Goal: Transaction & Acquisition: Purchase product/service

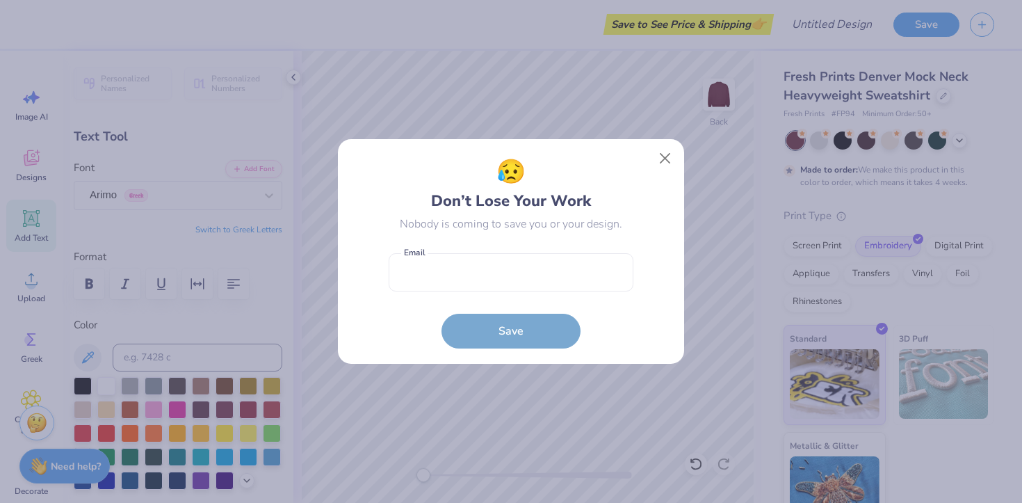
scroll to position [29, 0]
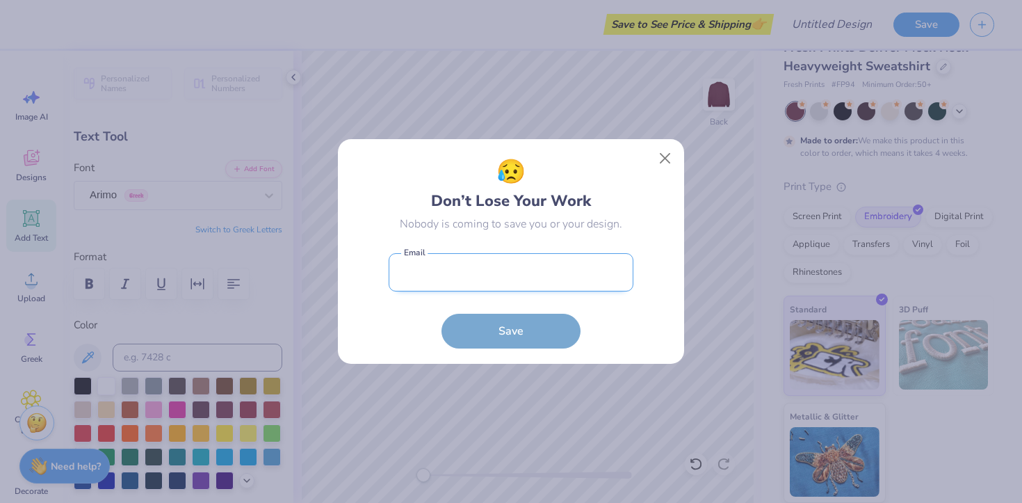
click at [499, 271] on input "email" at bounding box center [511, 272] width 245 height 38
click at [665, 156] on button "Close" at bounding box center [665, 158] width 26 height 26
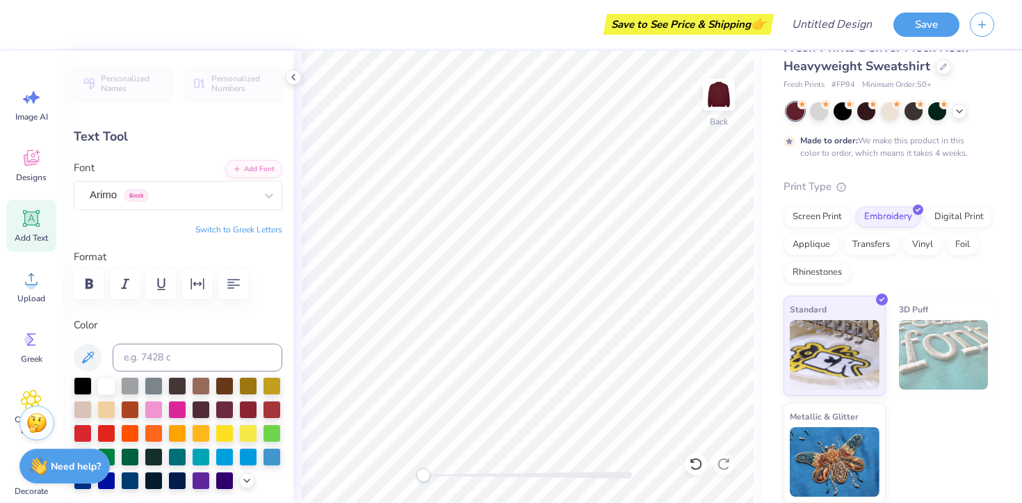
click at [153, 171] on div "Font Arimo Greek" at bounding box center [178, 185] width 209 height 50
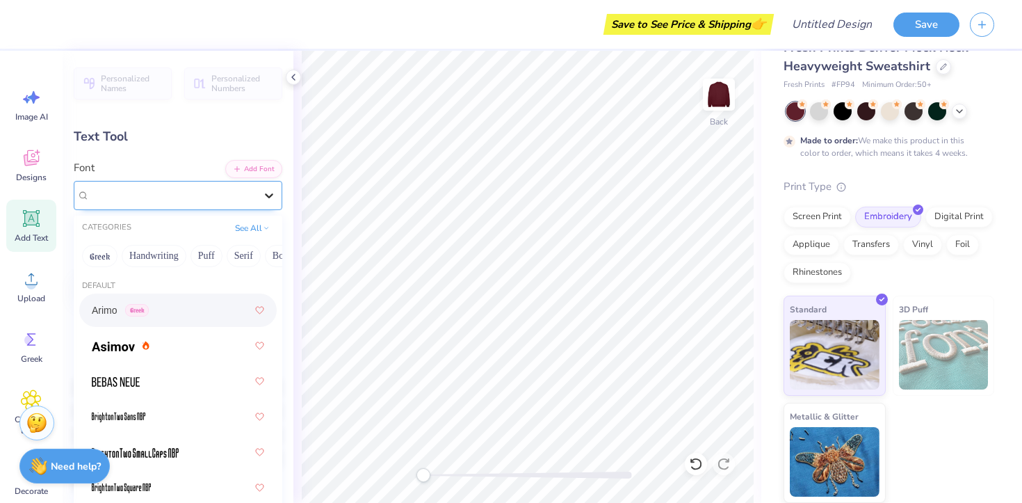
click at [262, 197] on icon at bounding box center [269, 195] width 14 height 14
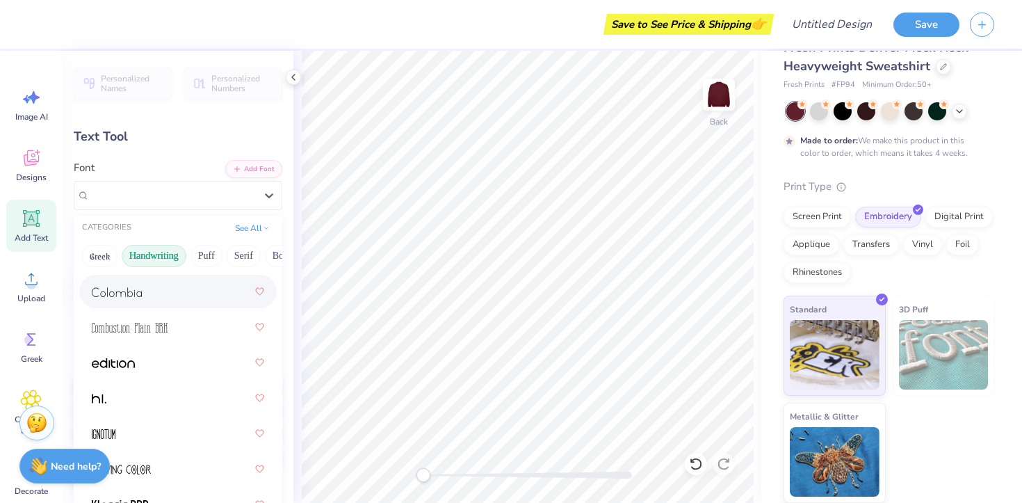
click at [165, 257] on button "Handwriting" at bounding box center [154, 256] width 65 height 22
click at [196, 252] on button "Puff" at bounding box center [206, 256] width 32 height 22
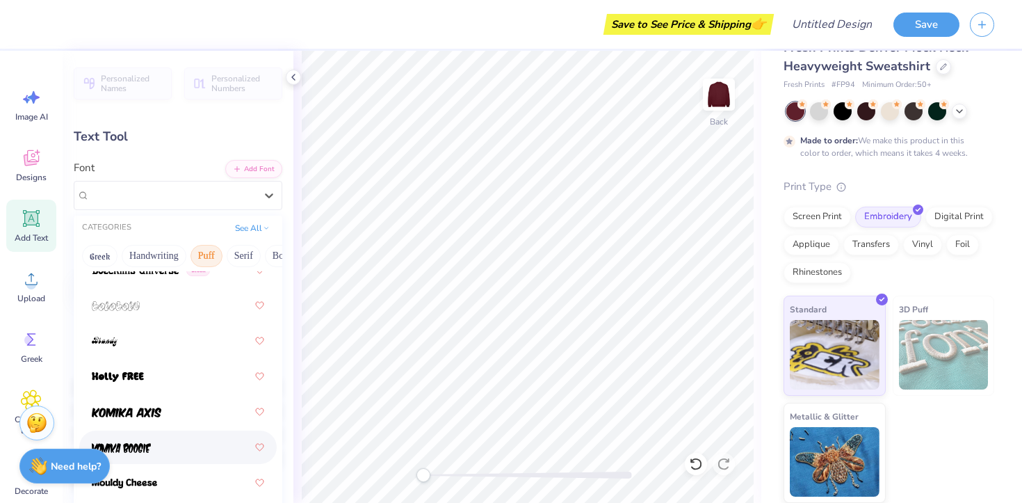
scroll to position [0, 0]
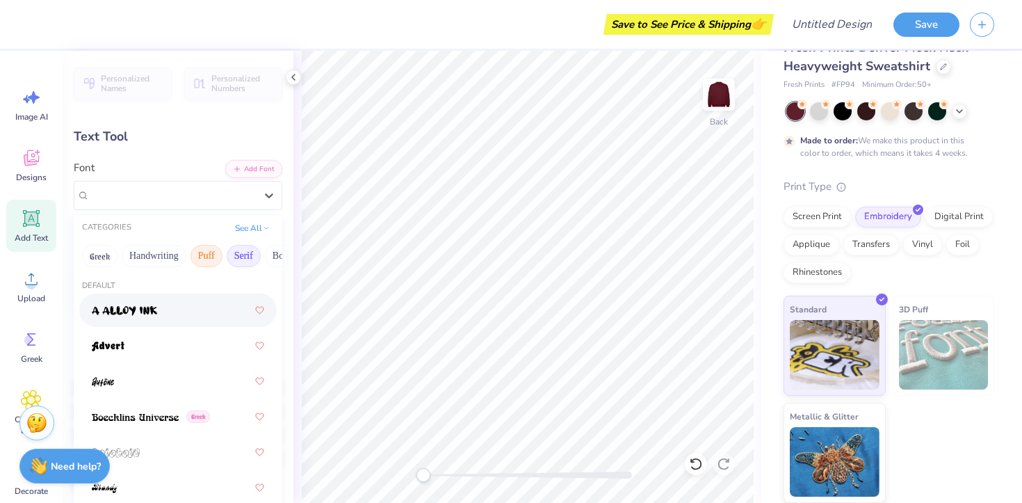
click at [232, 260] on button "Serif" at bounding box center [244, 256] width 34 height 22
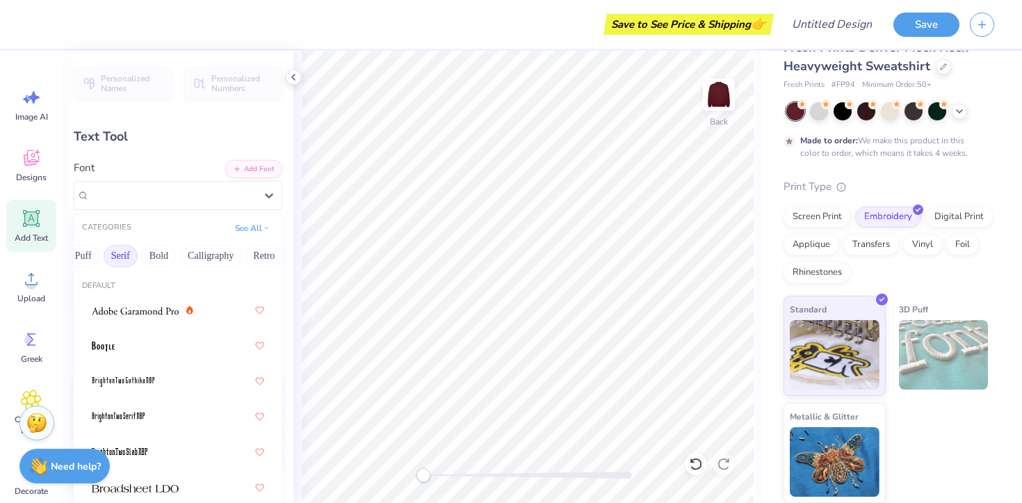
scroll to position [0, 125]
click at [232, 260] on button "Calligraphy" at bounding box center [208, 256] width 61 height 22
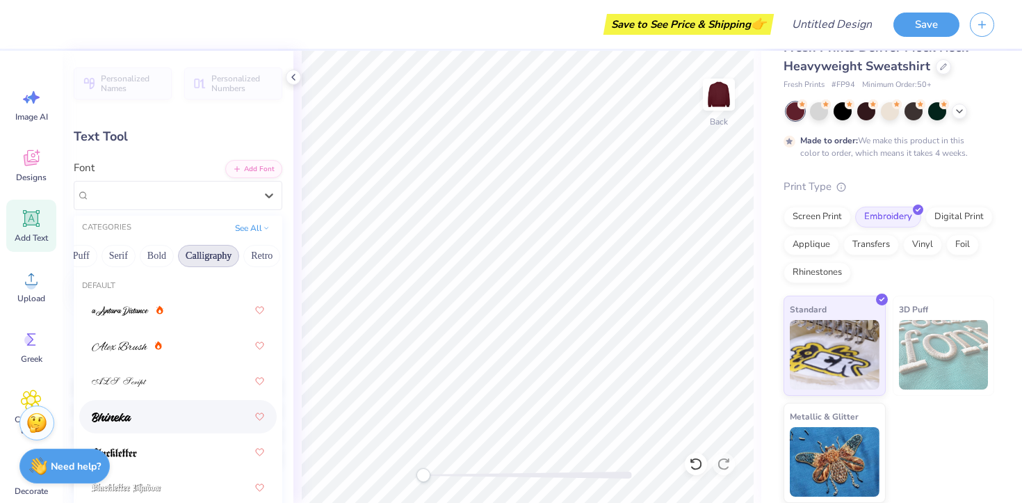
click at [150, 428] on div at bounding box center [178, 416] width 172 height 25
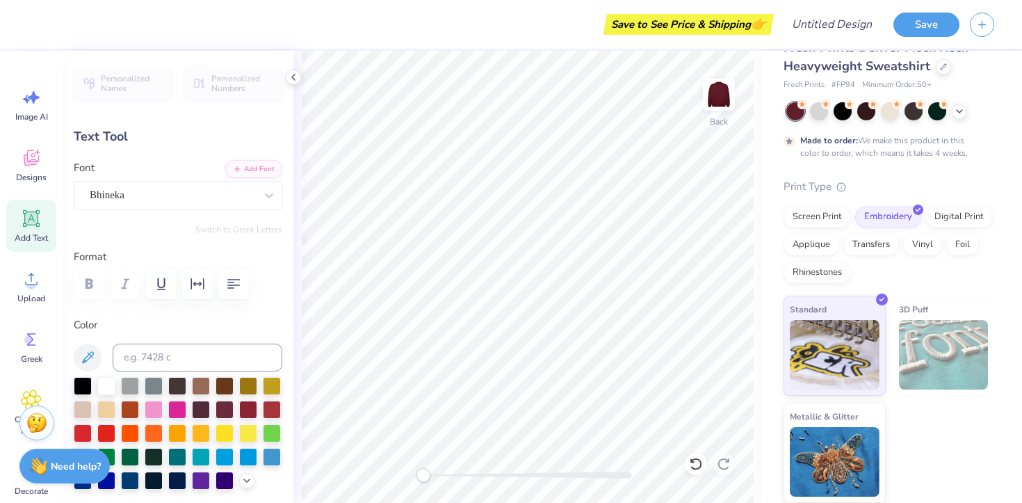
scroll to position [0, 2]
type textarea "LSA CHEER"
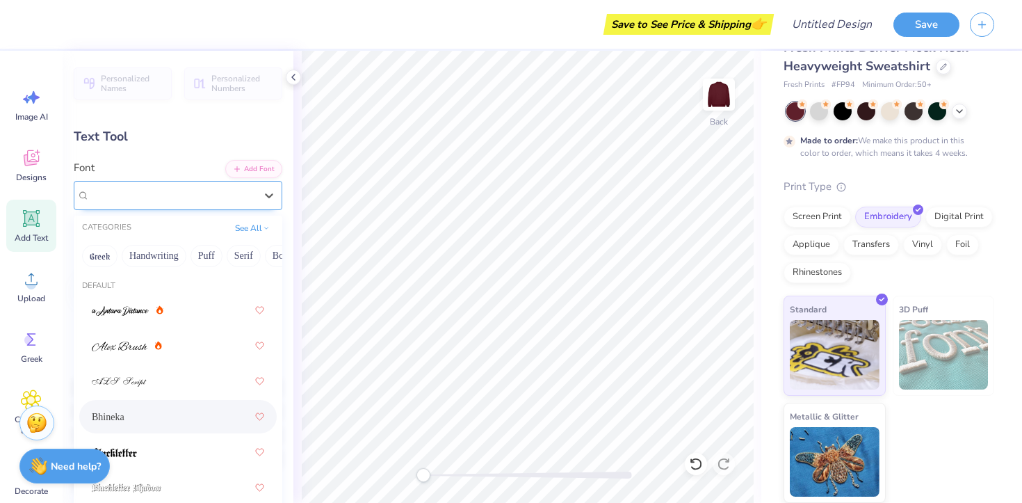
click at [228, 196] on div "Bhineka" at bounding box center [172, 195] width 168 height 22
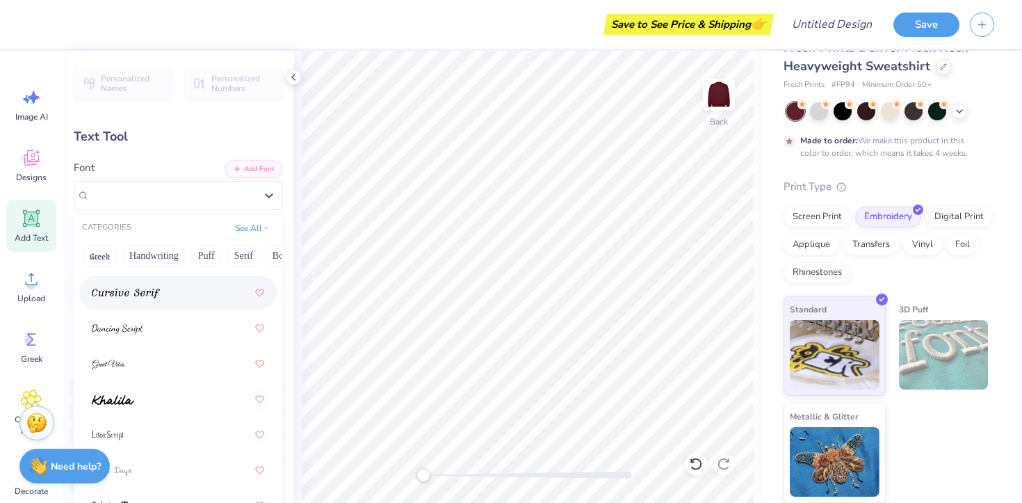
scroll to position [444, 0]
click at [147, 317] on div at bounding box center [178, 326] width 172 height 25
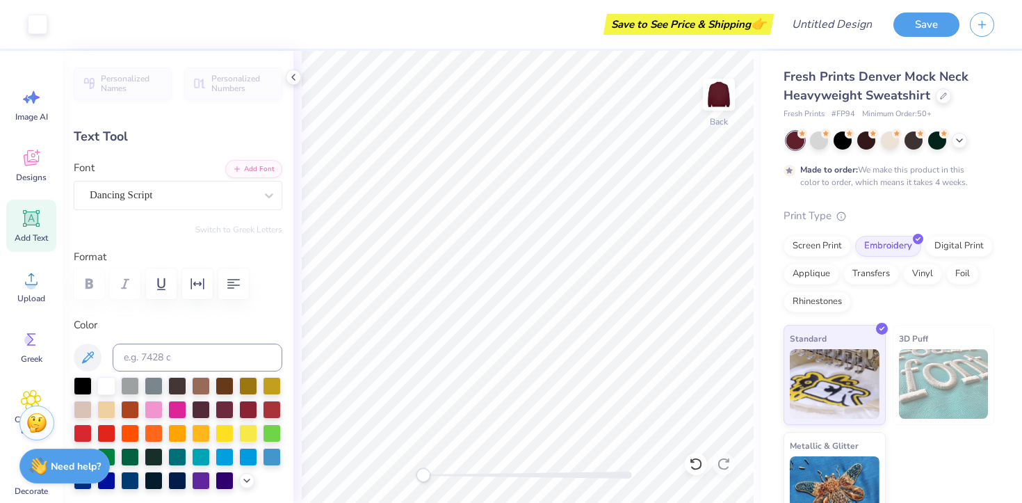
scroll to position [29, 0]
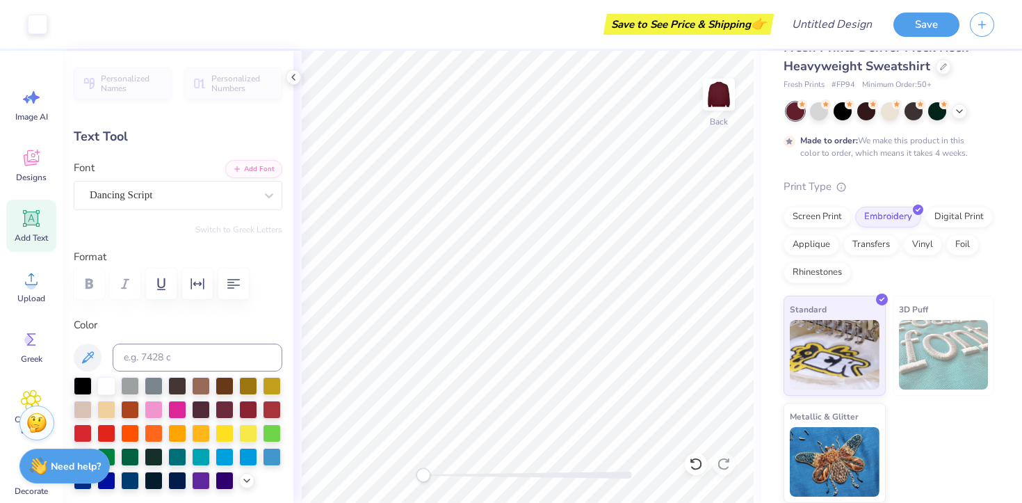
click at [719, 27] on div "Save to See Price & Shipping 👉" at bounding box center [688, 24] width 163 height 21
click at [839, 14] on input "Design Title" at bounding box center [849, 24] width 68 height 28
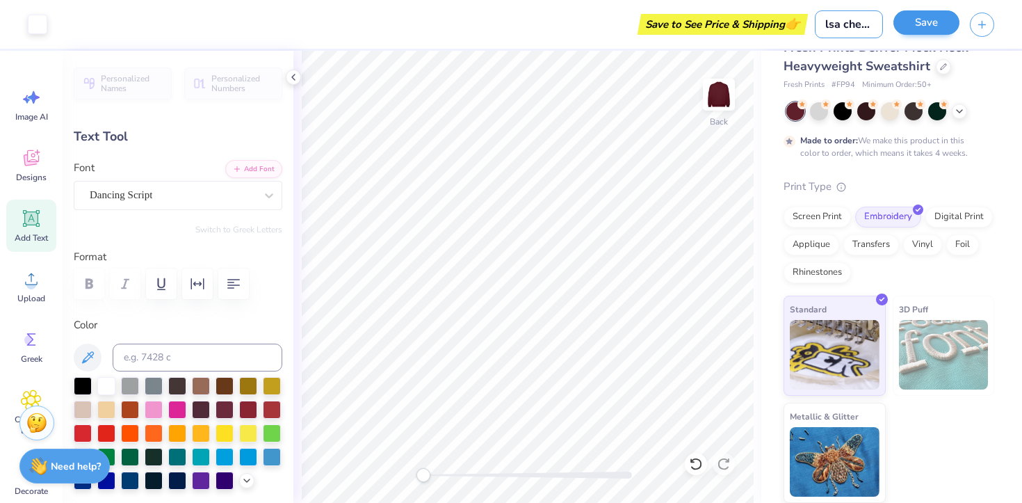
type input "lsa cheer"
click at [923, 29] on button "Save" at bounding box center [926, 22] width 66 height 24
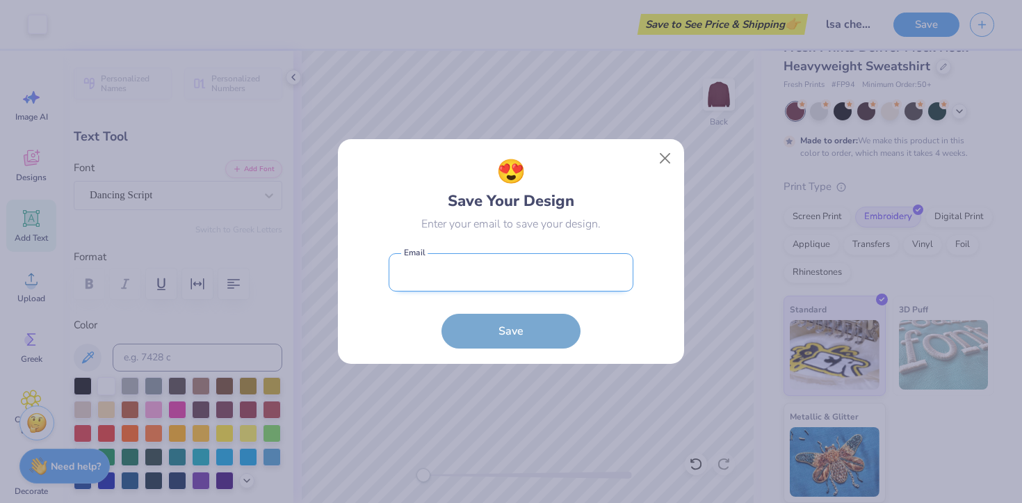
click at [582, 278] on input "email" at bounding box center [511, 272] width 245 height 38
type input "[EMAIL_ADDRESS][DOMAIN_NAME]"
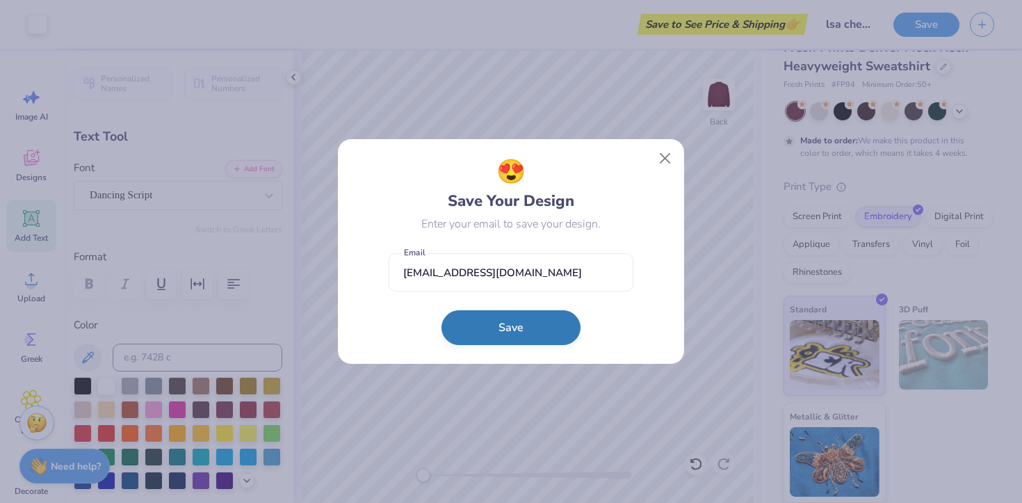
click at [510, 324] on button "Save" at bounding box center [510, 327] width 139 height 35
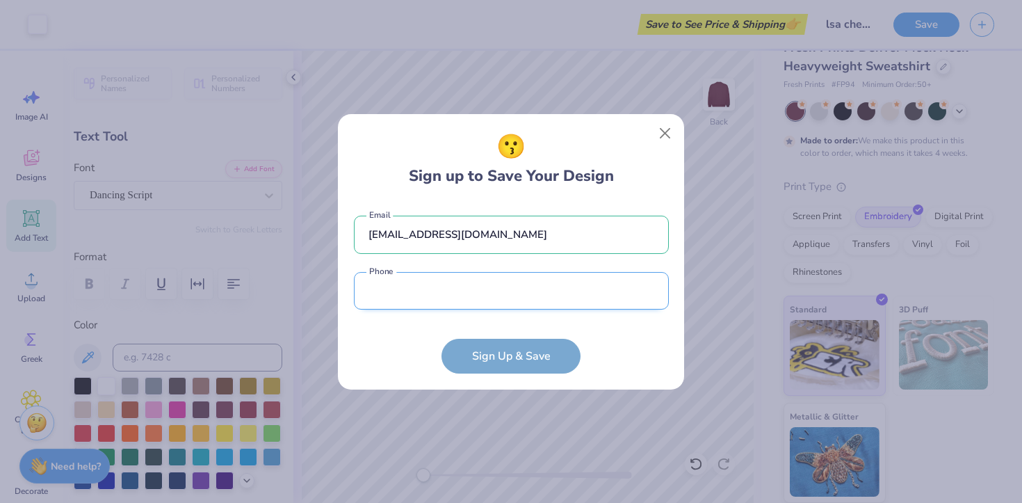
click at [468, 298] on input "tel" at bounding box center [511, 291] width 315 height 38
type input "[PHONE_NUMBER]"
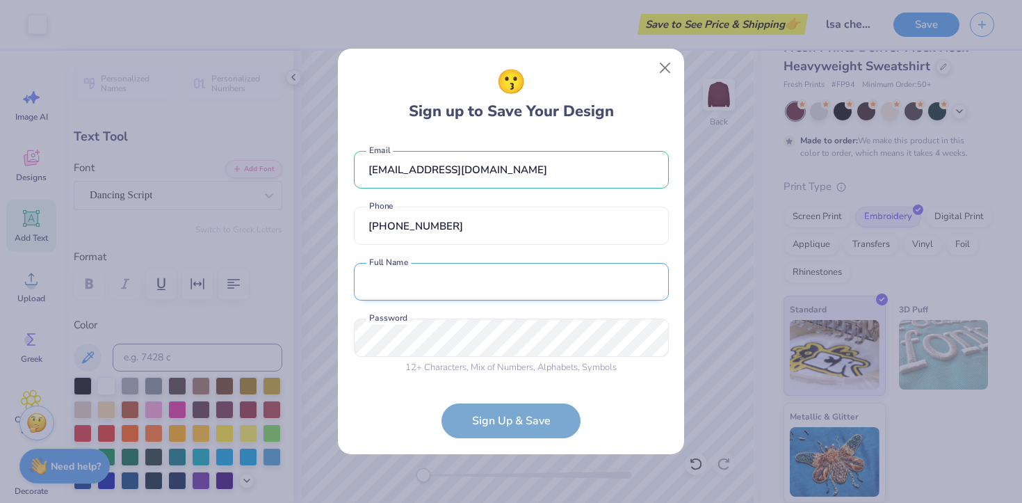
click at [456, 288] on input "text" at bounding box center [511, 282] width 315 height 38
type input "[PERSON_NAME]"
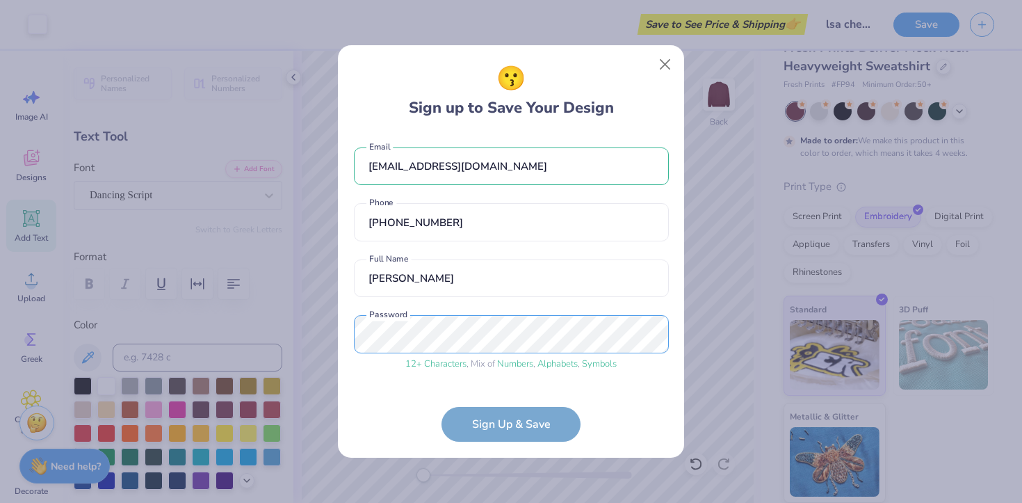
scroll to position [46, 0]
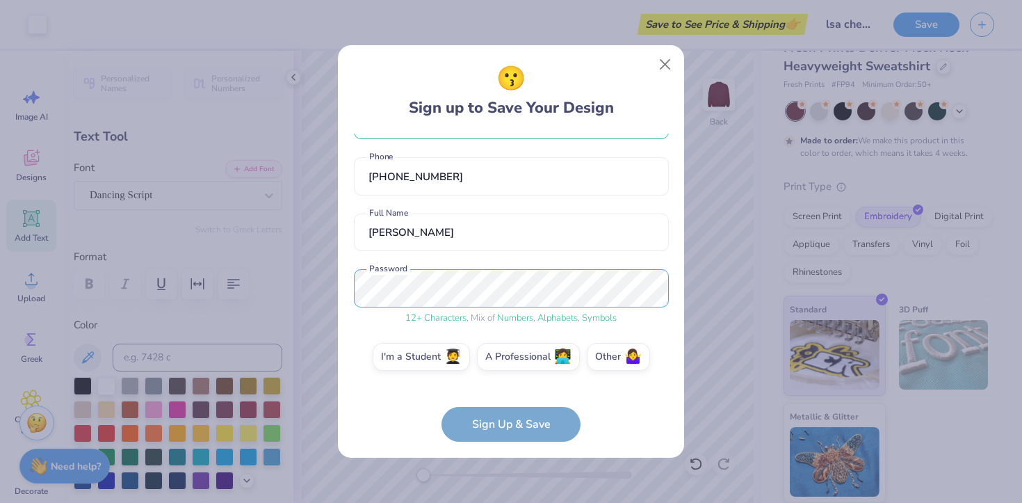
click at [314, 294] on div "😗 Sign up to Save Your Design [EMAIL_ADDRESS][DOMAIN_NAME] Email [PHONE_NUMBER]…" at bounding box center [511, 251] width 1022 height 503
click at [352, 286] on div "😗 Sign up to Save Your Design [EMAIL_ADDRESS][DOMAIN_NAME] Email [PHONE_NUMBER]…" at bounding box center [511, 251] width 346 height 412
drag, startPoint x: 487, startPoint y: 432, endPoint x: 457, endPoint y: 394, distance: 47.6
click at [473, 407] on form "[EMAIL_ADDRESS][DOMAIN_NAME] Email [PHONE_NUMBER] Phone [PERSON_NAME] Full Name…" at bounding box center [511, 287] width 315 height 309
click at [434, 366] on label "I'm a Student 🧑‍🎓" at bounding box center [421, 355] width 97 height 28
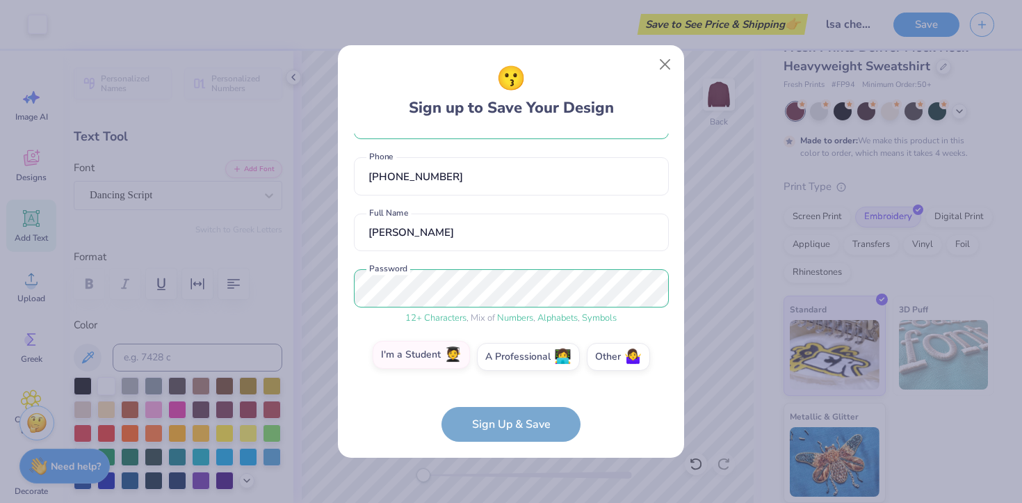
click at [507, 402] on input "I'm a Student 🧑‍🎓" at bounding box center [511, 406] width 9 height 9
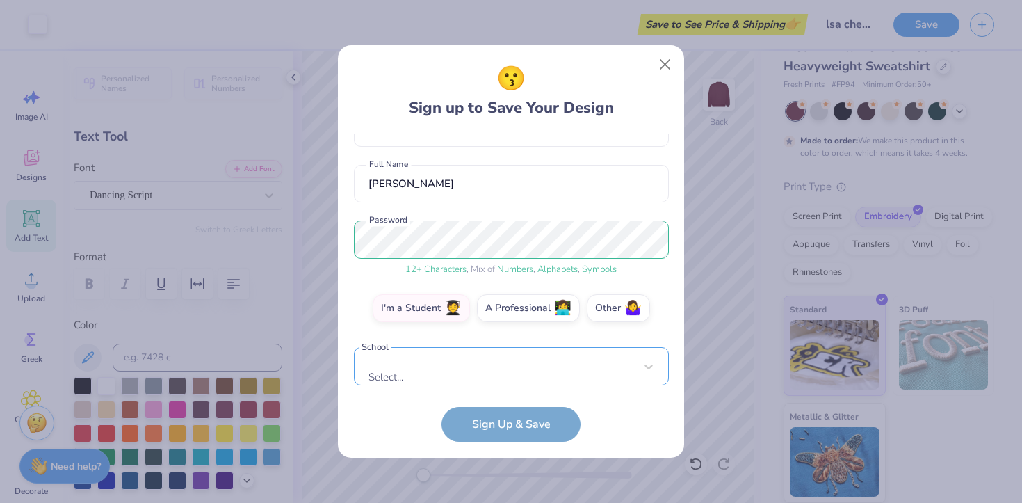
click at [462, 364] on div "Select..." at bounding box center [511, 366] width 315 height 38
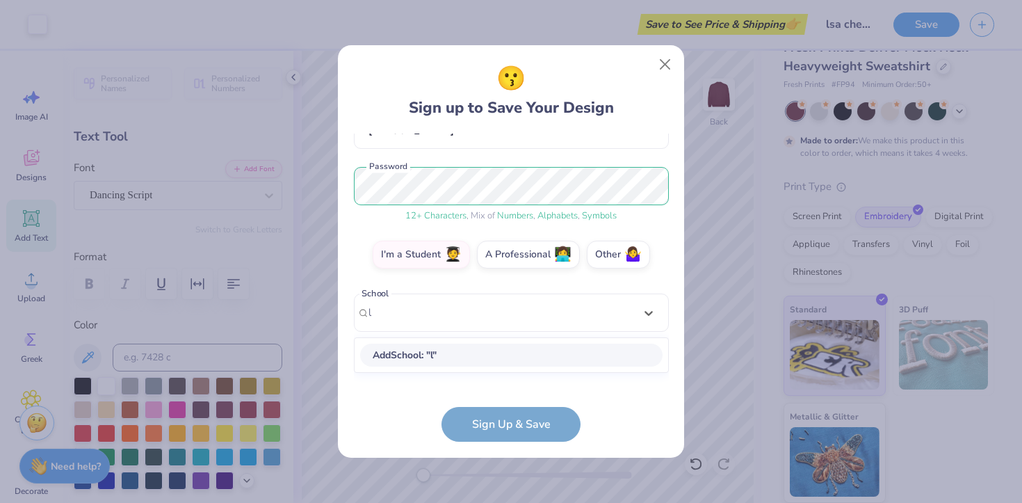
scroll to position [136, 0]
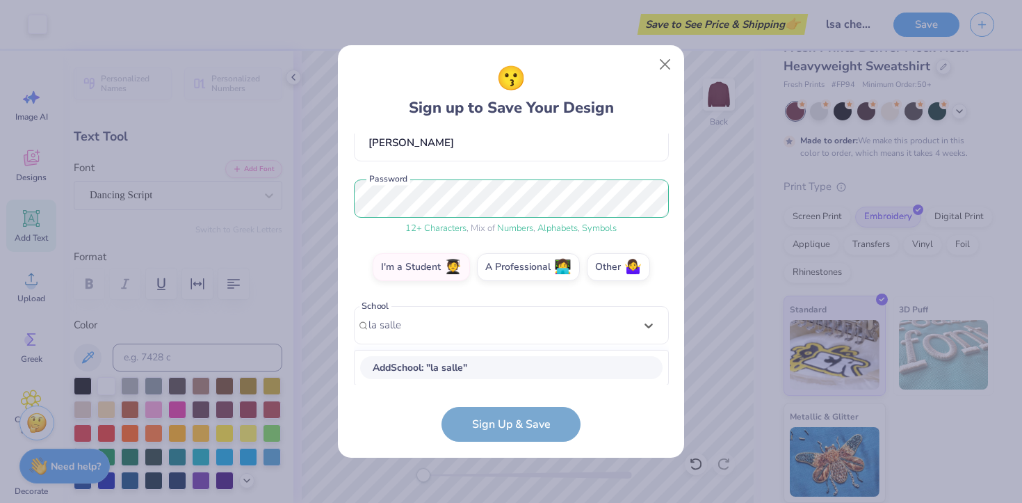
type input "la salle"
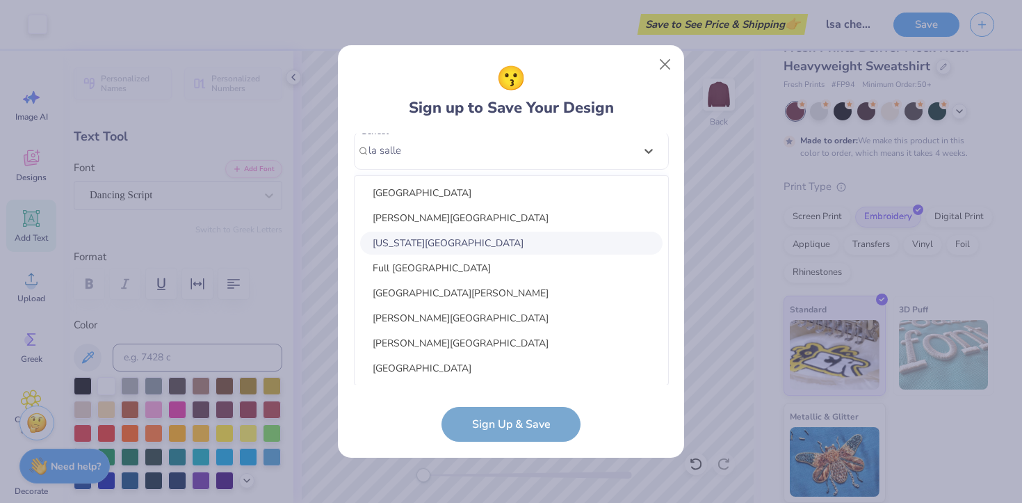
scroll to position [1, 0]
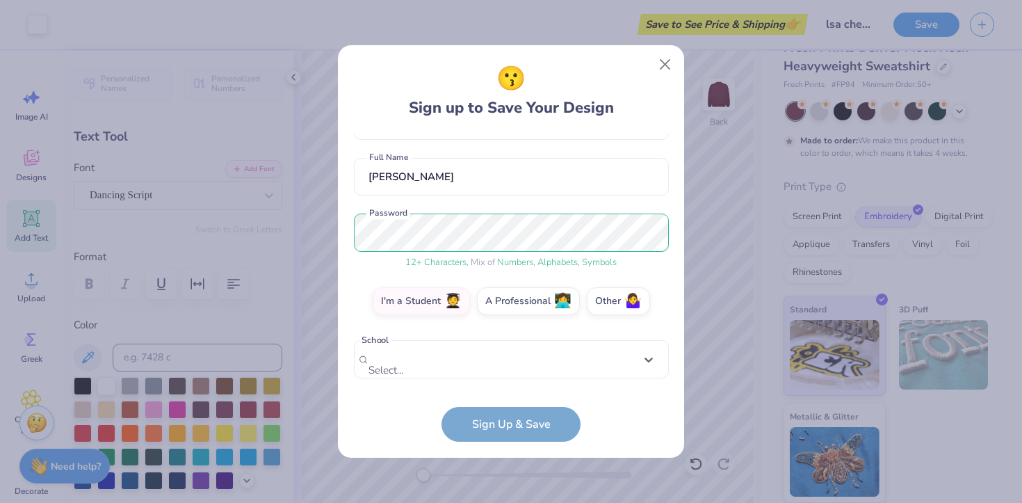
click at [646, 152] on div "[EMAIL_ADDRESS][DOMAIN_NAME] Email [PHONE_NUMBER] Phone [PERSON_NAME] Full Name…" at bounding box center [511, 259] width 315 height 252
click at [501, 424] on form "[EMAIL_ADDRESS][DOMAIN_NAME] Email [PHONE_NUMBER] Phone [PERSON_NAME] Full Name…" at bounding box center [511, 287] width 315 height 309
click at [498, 365] on div "Select..." at bounding box center [511, 359] width 315 height 38
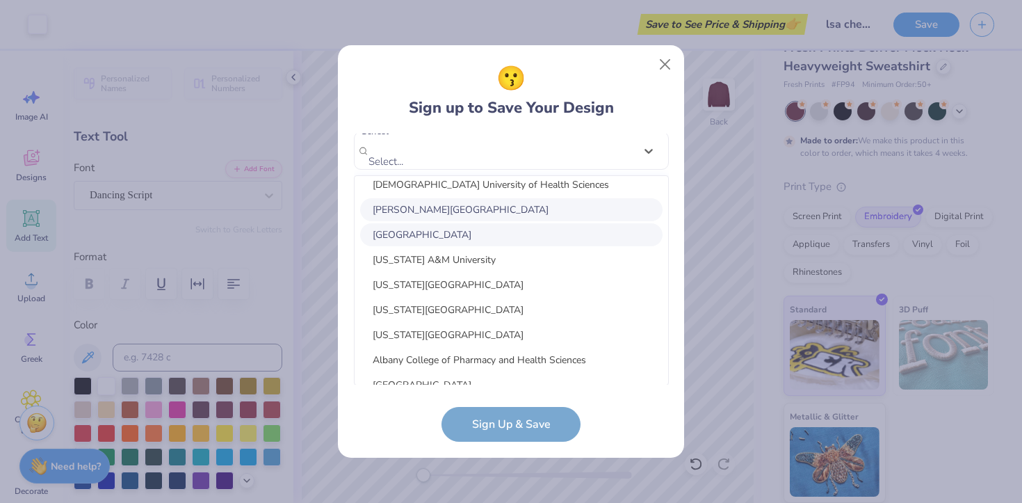
scroll to position [0, 0]
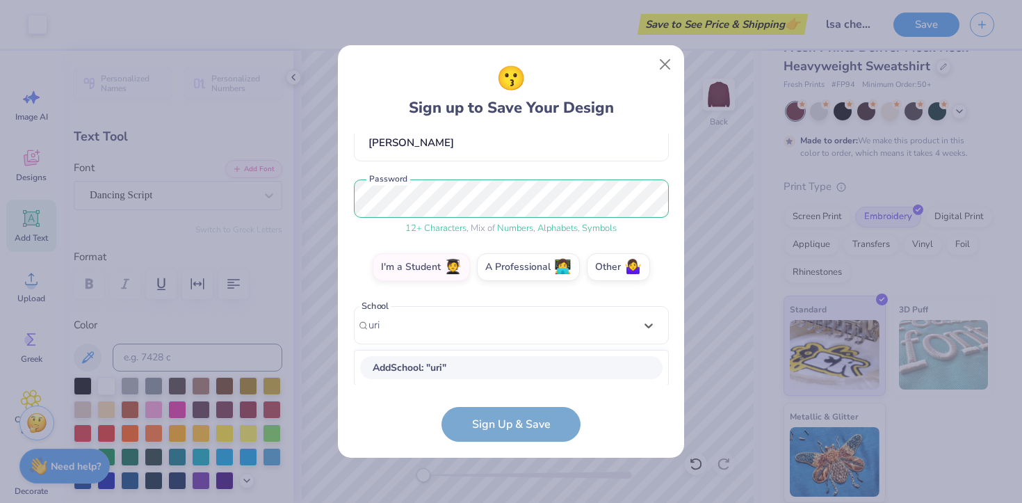
click at [464, 363] on div "Add School : " uri "" at bounding box center [512, 367] width 314 height 34
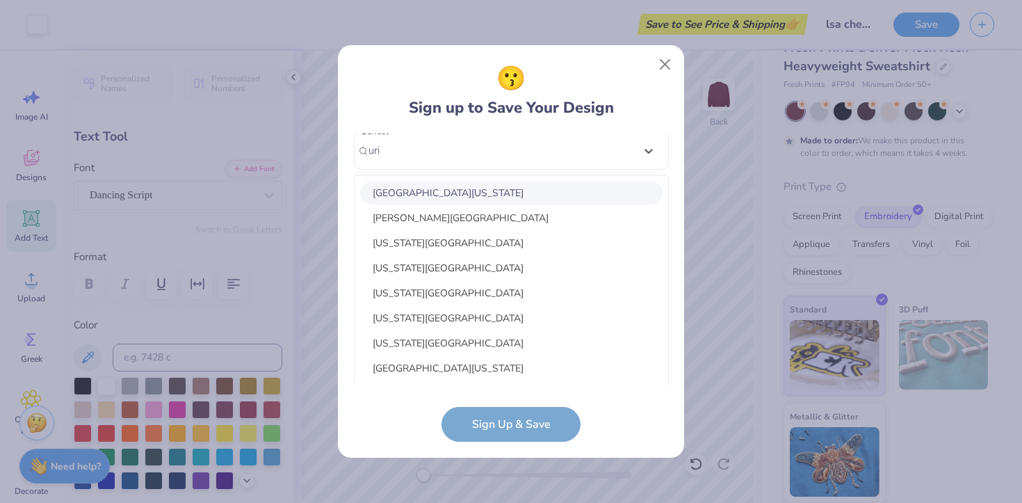
click at [459, 198] on div "[GEOGRAPHIC_DATA][US_STATE]" at bounding box center [511, 192] width 302 height 23
type input "uri"
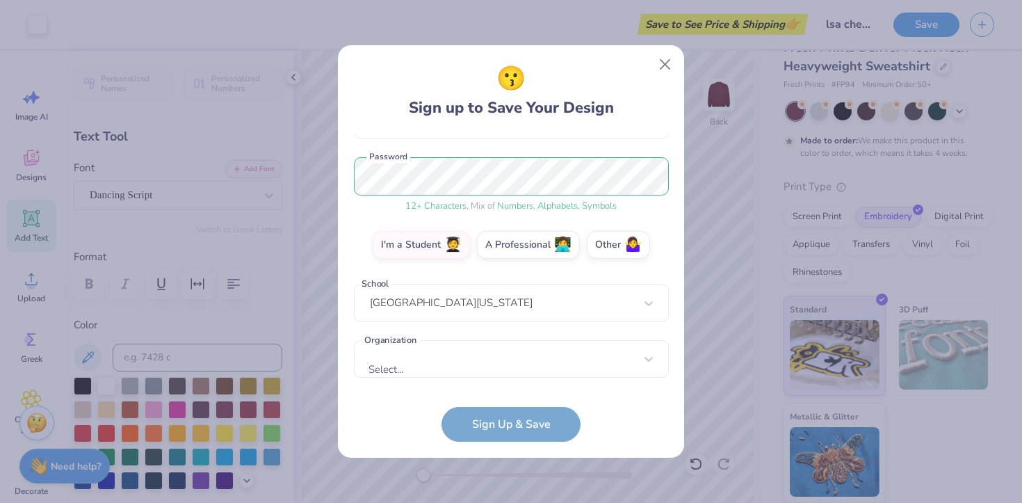
scroll to position [158, 0]
click at [479, 367] on div "option focused, 1 of 15. 15 results available. Use Up and Down to choose option…" at bounding box center [511, 467] width 315 height 254
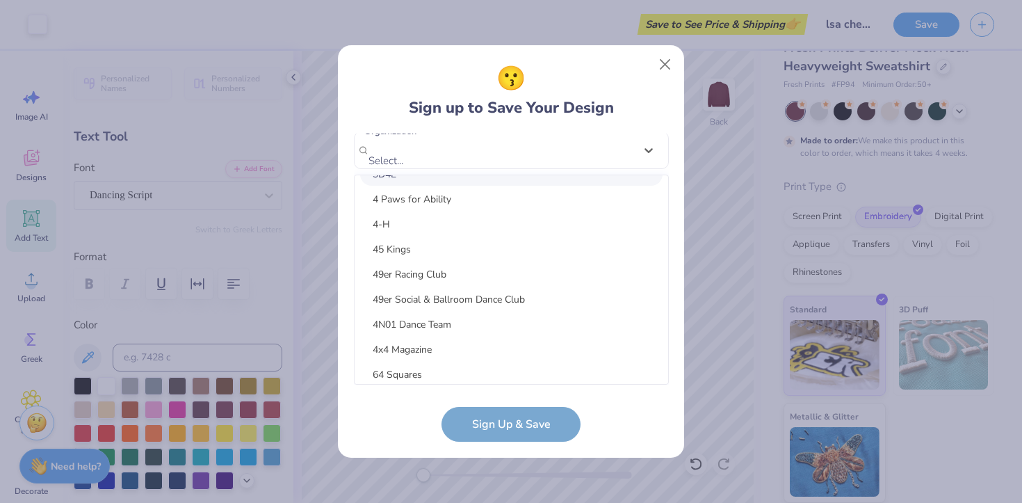
scroll to position [0, 0]
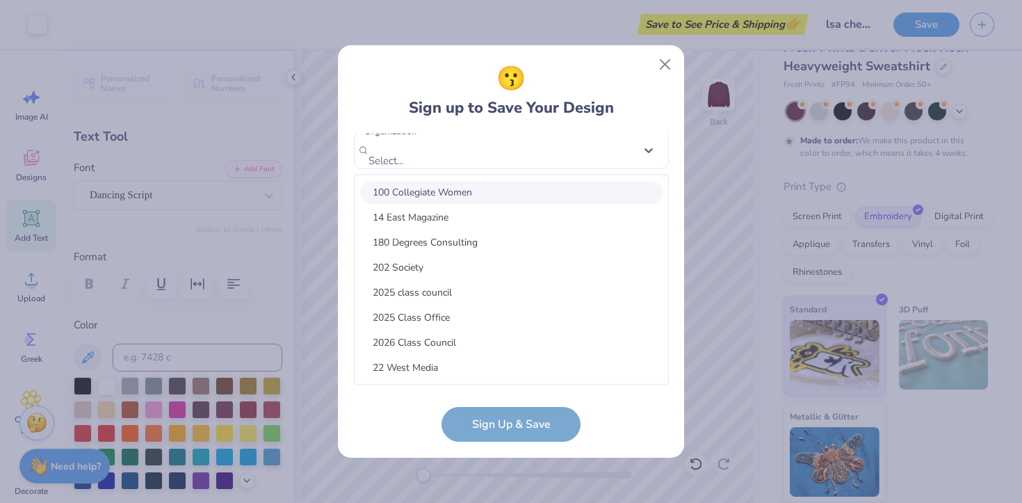
click at [355, 181] on div "100 Collegiate Women 14 East Magazine 180 Degrees Consulting 202 Society 2025 c…" at bounding box center [512, 279] width 314 height 209
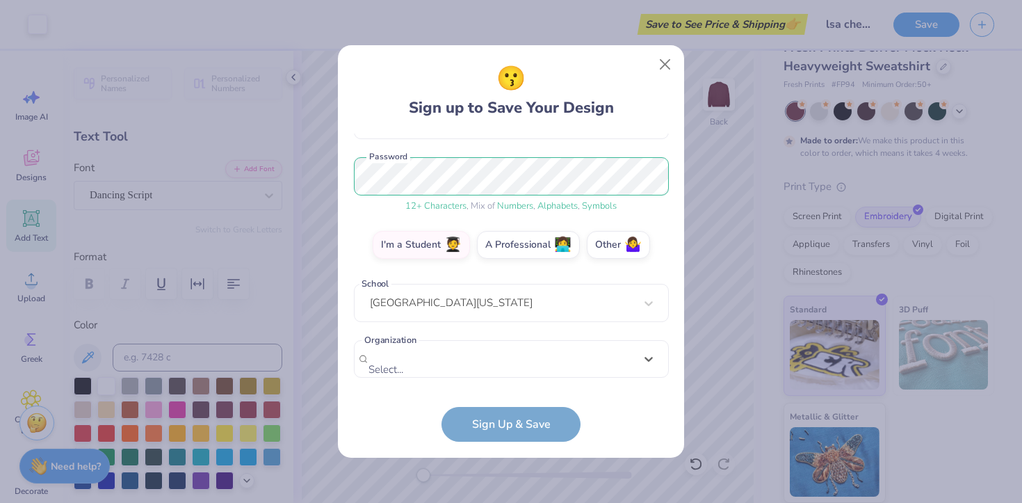
click at [653, 151] on div "[EMAIL_ADDRESS][DOMAIN_NAME] Email [PHONE_NUMBER] Phone [PERSON_NAME] Full Name…" at bounding box center [511, 259] width 315 height 252
click at [610, 243] on label "Other 🤷‍♀️" at bounding box center [618, 243] width 63 height 28
click at [516, 402] on input "Other 🤷‍♀️" at bounding box center [511, 406] width 9 height 9
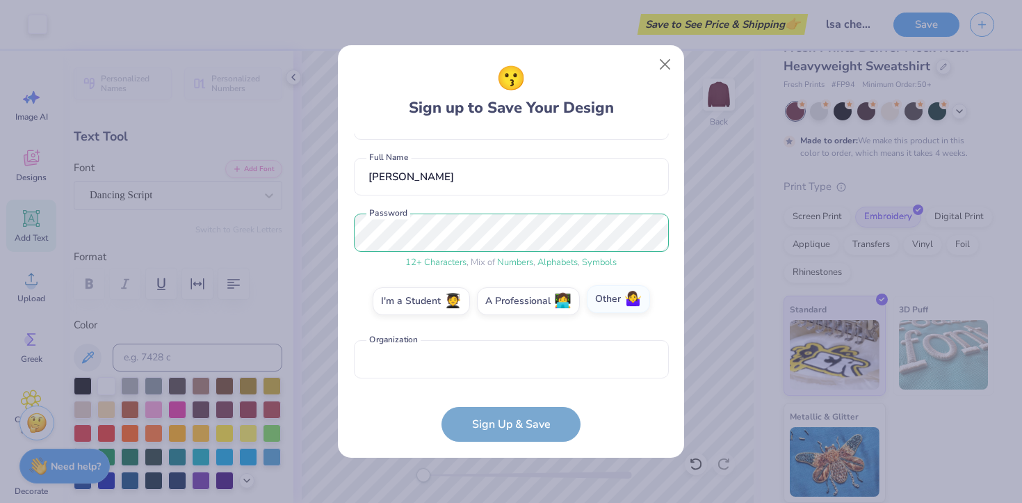
scroll to position [101, 0]
click at [465, 366] on input "text" at bounding box center [511, 359] width 315 height 38
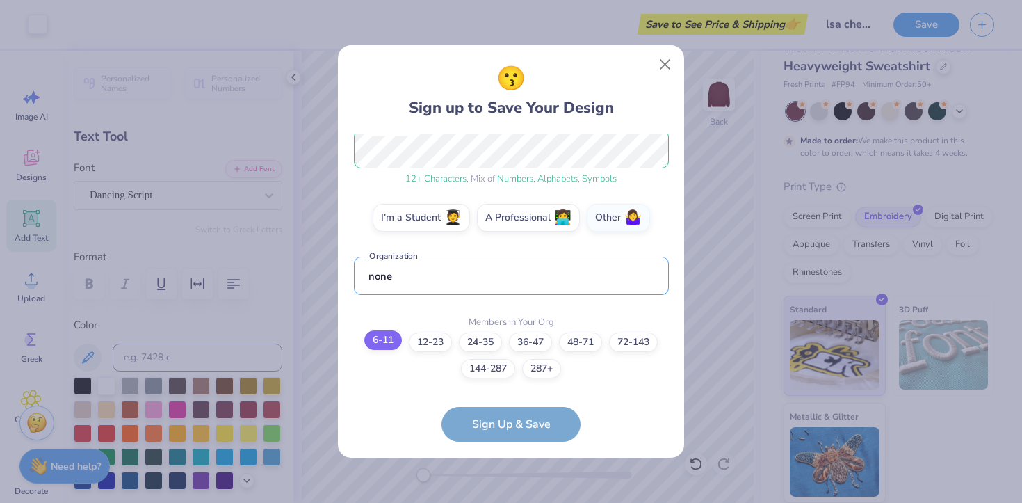
type input "none"
click at [375, 341] on label "6-11" at bounding box center [383, 339] width 38 height 19
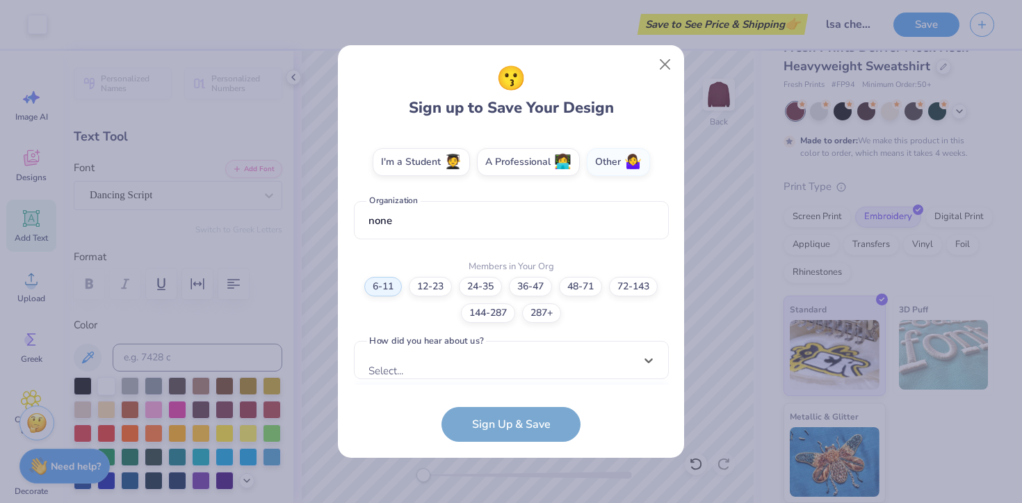
scroll to position [449, 0]
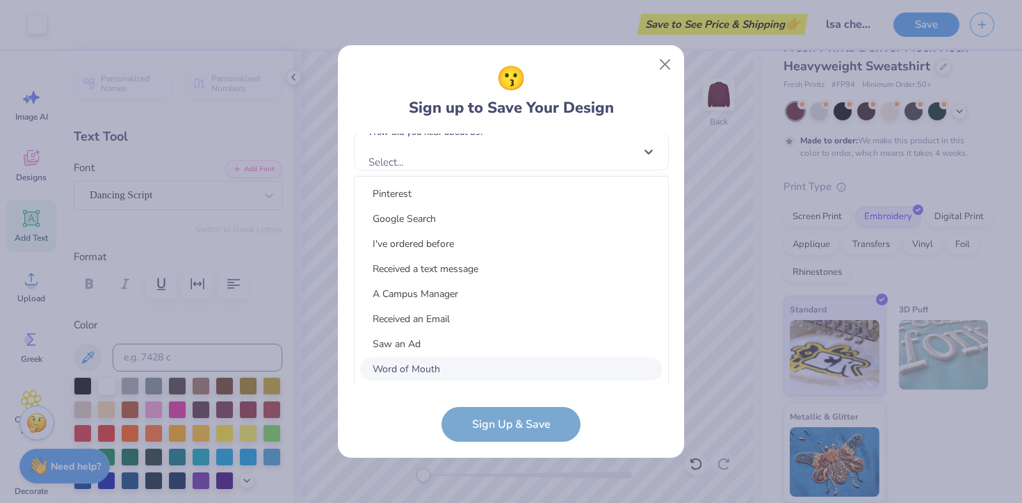
click at [448, 364] on div "option Word of Mouth focused, 8 of 15. 15 results available. Use Up and Down to…" at bounding box center [511, 259] width 315 height 254
click at [427, 224] on div "Google Search" at bounding box center [511, 218] width 302 height 23
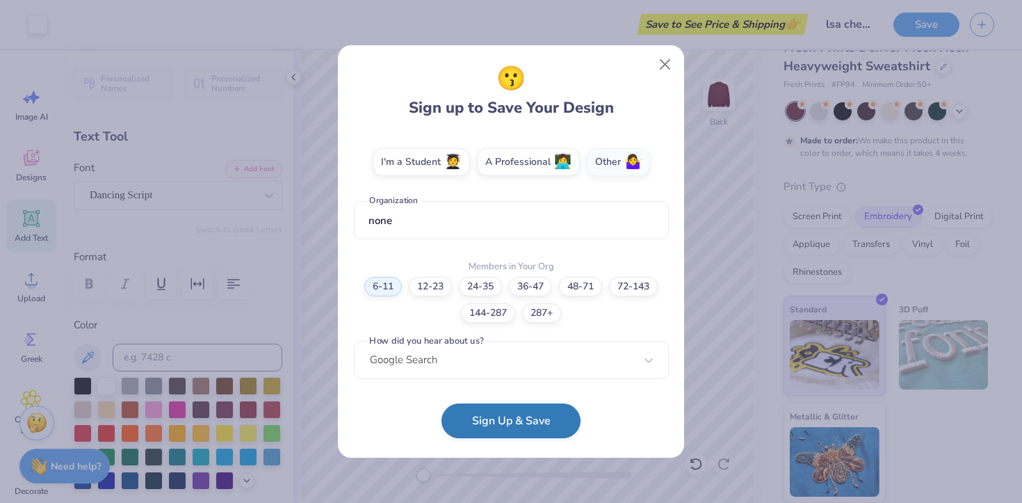
click at [504, 422] on button "Sign Up & Save" at bounding box center [510, 420] width 139 height 35
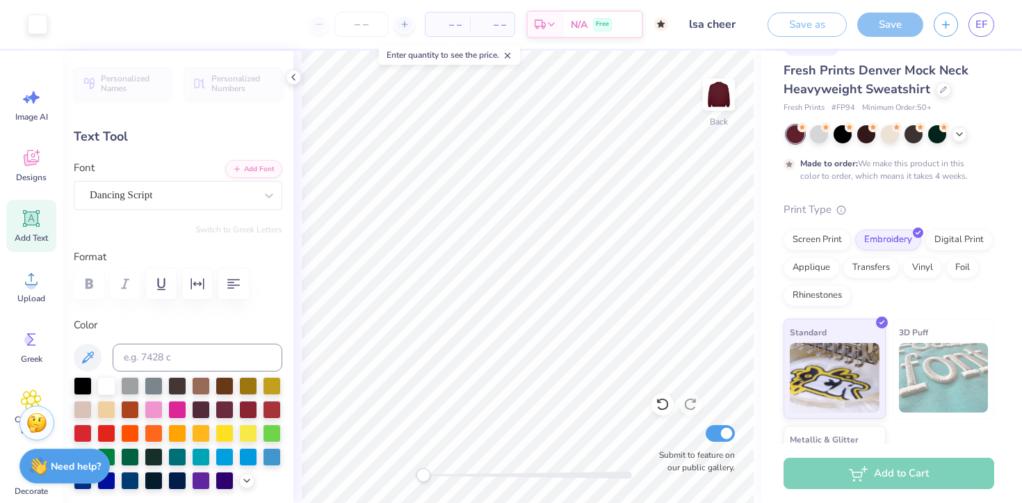
scroll to position [52, 0]
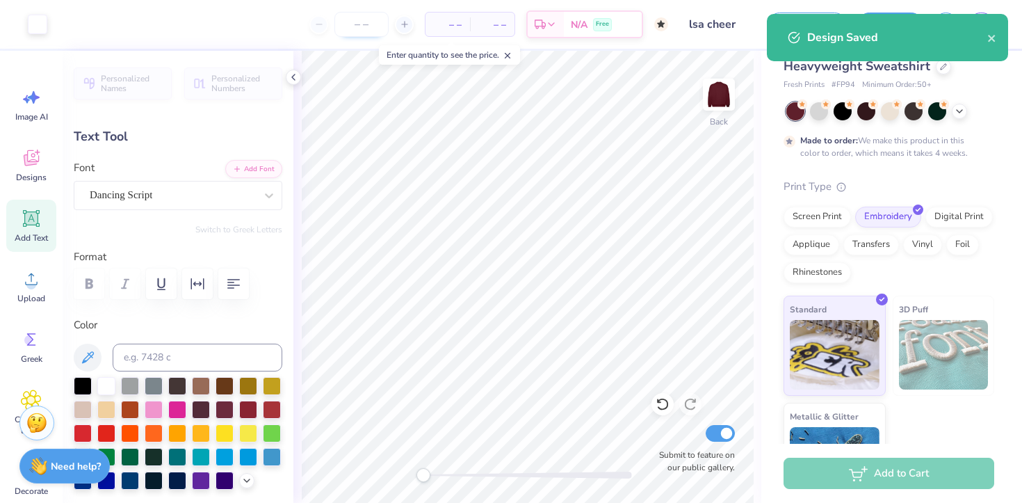
click at [360, 26] on input "number" at bounding box center [361, 24] width 54 height 25
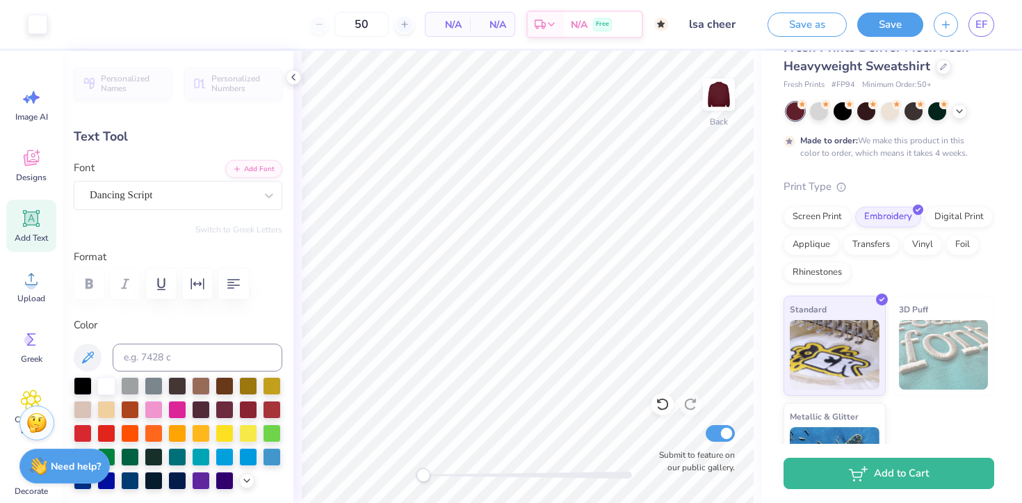
click at [448, 24] on span "N/A" at bounding box center [448, 24] width 28 height 15
click at [336, 23] on input "50" at bounding box center [309, 24] width 54 height 25
click at [471, 24] on span "$3,614.00" at bounding box center [449, 24] width 43 height 15
click at [336, 27] on input "50" at bounding box center [309, 24] width 54 height 25
type input "5"
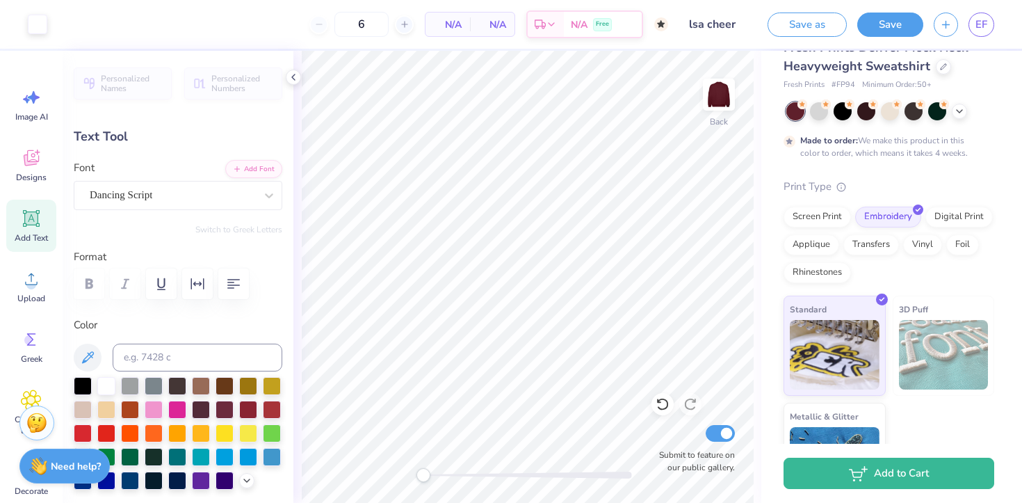
type input "50"
click at [263, 45] on div "50 N/A Per Item N/A Total Est. Delivery N/A Free" at bounding box center [363, 24] width 610 height 49
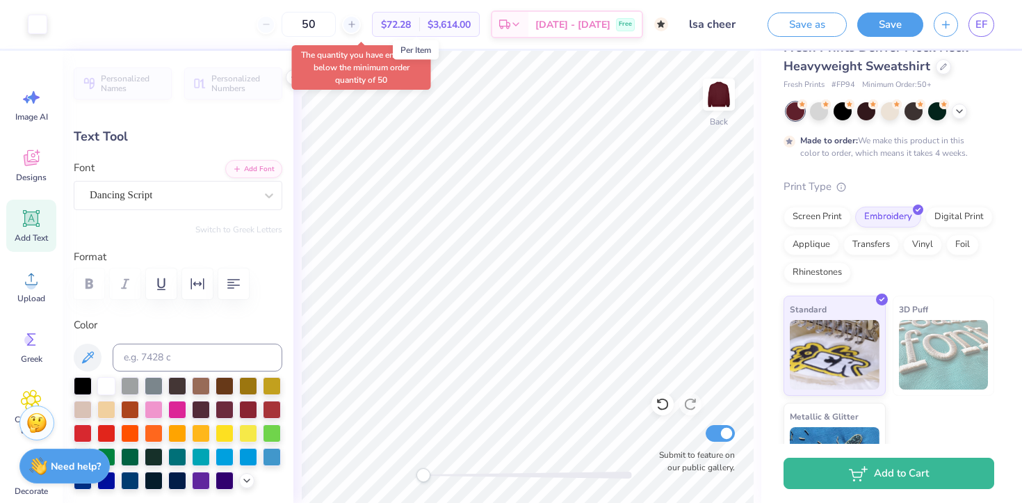
click at [411, 24] on span "$72.28" at bounding box center [396, 24] width 30 height 15
